Goal: Task Accomplishment & Management: Complete application form

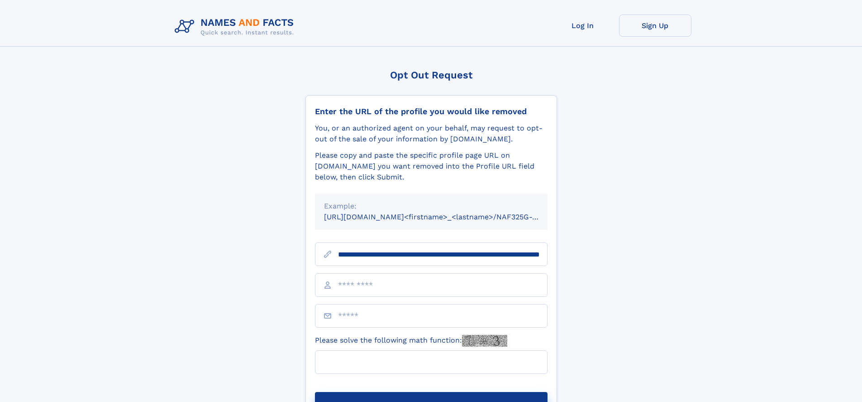
scroll to position [0, 97]
type input "**********"
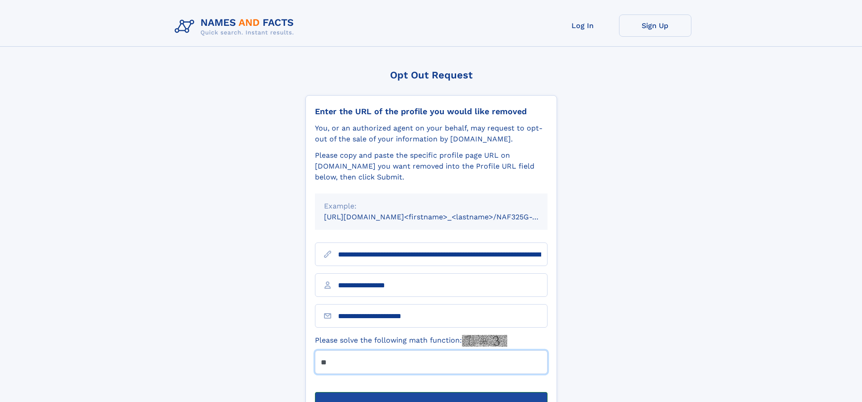
type input "**"
click at [431, 392] on button "Submit Opt Out Request" at bounding box center [431, 406] width 233 height 29
